Goal: Task Accomplishment & Management: Complete application form

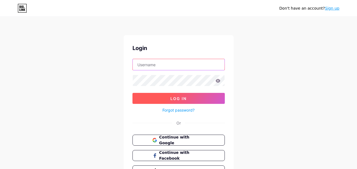
type input "[DOMAIN_NAME][EMAIL_ADDRESS][DOMAIN_NAME]"
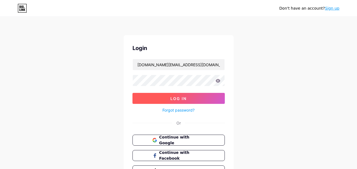
click at [186, 100] on span "Log In" at bounding box center [178, 98] width 16 height 5
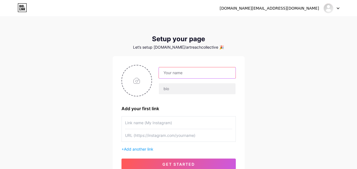
click at [172, 73] on input "text" at bounding box center [197, 72] width 76 height 11
click at [167, 74] on input "text" at bounding box center [197, 72] width 76 height 11
type input "Art Reach Collective"
click at [140, 82] on input "file" at bounding box center [137, 80] width 30 height 31
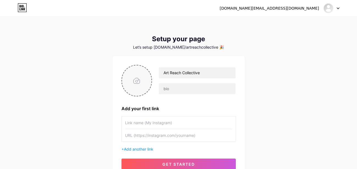
type input "C:\fakepath\Artreach collective Logo.jpg"
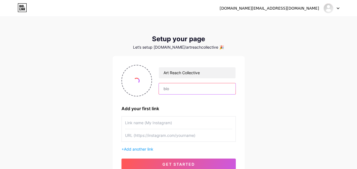
click at [176, 85] on input "text" at bounding box center [197, 88] width 76 height 11
type input "ArtReach Collective offers [MEDICAL_DATA] and classes in [GEOGRAPHIC_DATA] Nort…"
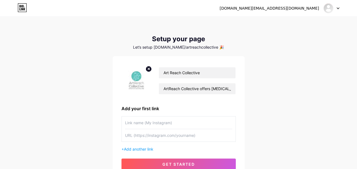
click at [138, 122] on input "text" at bounding box center [178, 123] width 107 height 12
paste input "[URL][DOMAIN_NAME]"
type input "[URL][DOMAIN_NAME]"
drag, startPoint x: 173, startPoint y: 120, endPoint x: 100, endPoint y: 110, distance: 73.8
click at [99, 110] on div "[DOMAIN_NAME][EMAIL_ADDRESS][DOMAIN_NAME] Dashboard Logout Setup your page Let’…" at bounding box center [178, 98] width 357 height 196
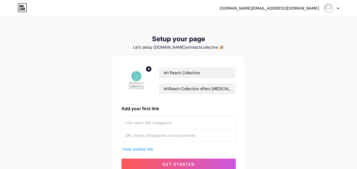
click at [147, 140] on input "text" at bounding box center [178, 135] width 107 height 12
paste input "[URL][DOMAIN_NAME]"
type input "[URL][DOMAIN_NAME]"
click at [141, 125] on input "text" at bounding box center [178, 123] width 107 height 12
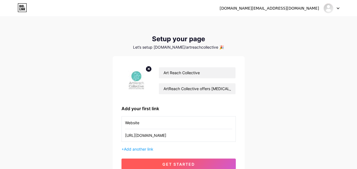
type input "Website"
click at [192, 162] on span "get started" at bounding box center [178, 164] width 32 height 5
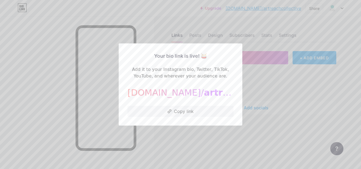
click at [302, 118] on div at bounding box center [180, 84] width 361 height 169
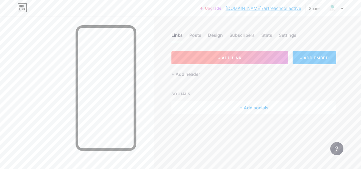
click at [240, 56] on span "+ ADD LINK" at bounding box center [230, 58] width 24 height 5
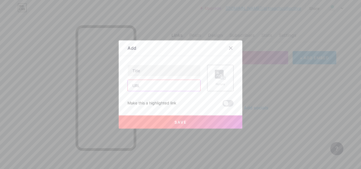
click at [145, 83] on input "text" at bounding box center [164, 85] width 73 height 11
paste input "[URL][DOMAIN_NAME]"
type input "[URL][DOMAIN_NAME]"
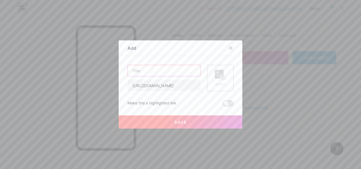
click at [146, 72] on input "text" at bounding box center [164, 70] width 73 height 11
paste input "Can Mental Health Counselling Help When Nothing Else Seems to Work?"
type input "Can Mental Health Counselling Help When Nothing Else Seems to Work?"
click at [220, 80] on div "Picture" at bounding box center [220, 78] width 11 height 16
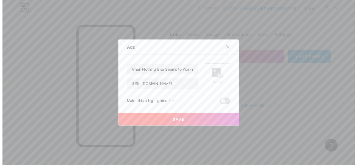
scroll to position [0, 0]
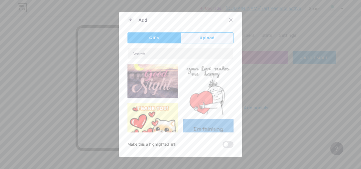
click at [208, 38] on span "Upload" at bounding box center [207, 38] width 15 height 6
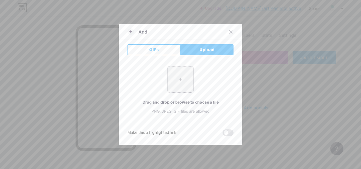
click at [182, 77] on input "file" at bounding box center [181, 80] width 26 height 26
click at [129, 32] on icon at bounding box center [131, 31] width 7 height 7
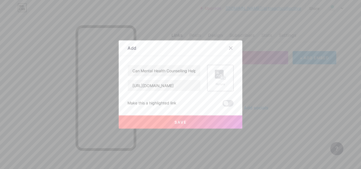
click at [184, 123] on span "Save" at bounding box center [181, 122] width 12 height 5
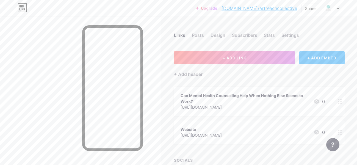
click at [211, 95] on div "Can Mental Health Counselling Help When Nothing Else Seems to Work?" at bounding box center [245, 99] width 128 height 12
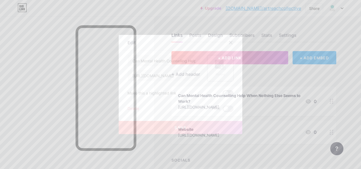
click at [226, 93] on span at bounding box center [228, 93] width 11 height 7
click at [223, 95] on input "checkbox" at bounding box center [223, 95] width 0 height 0
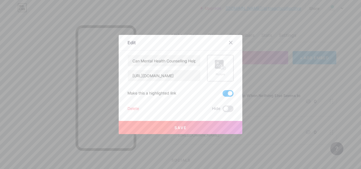
click at [195, 127] on button "Save" at bounding box center [181, 127] width 124 height 13
